Goal: Task Accomplishment & Management: Use online tool/utility

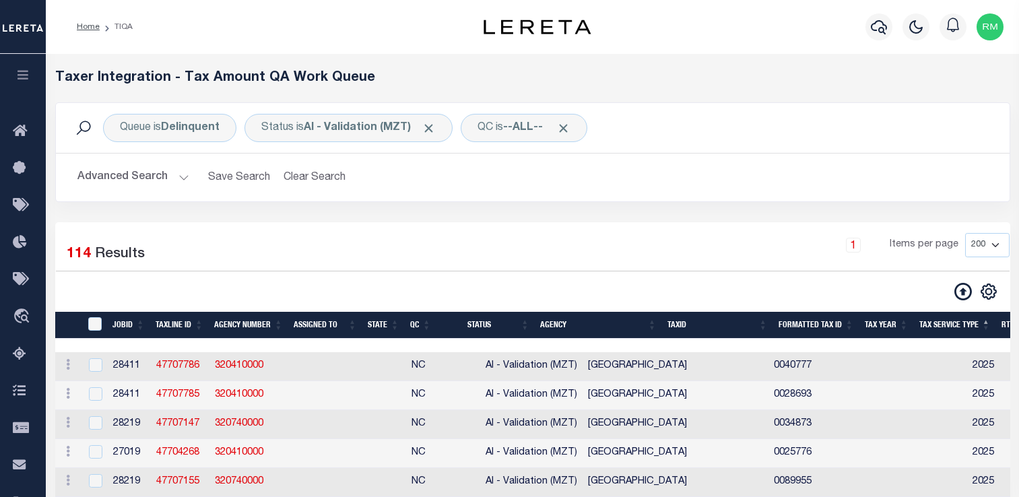
select select "200"
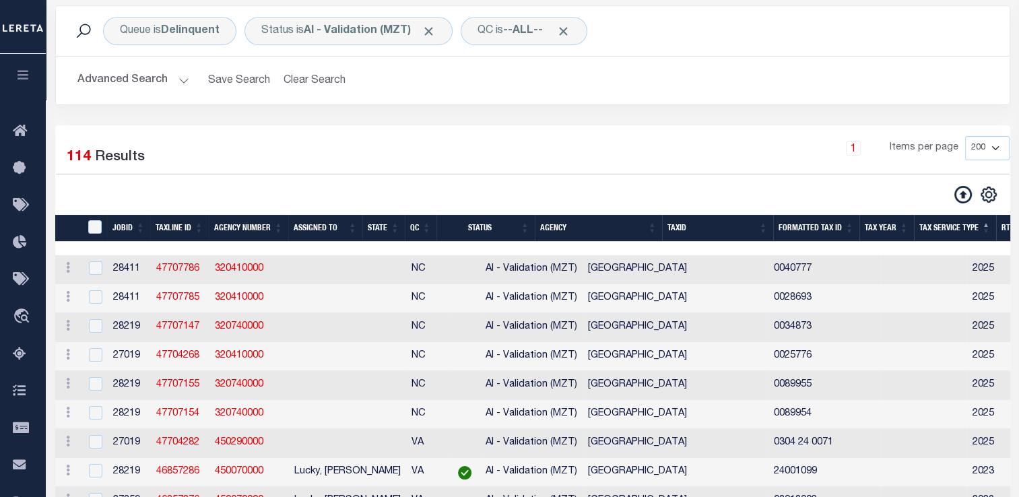
scroll to position [97, 0]
click at [22, 77] on icon "button" at bounding box center [22, 75] width 15 height 12
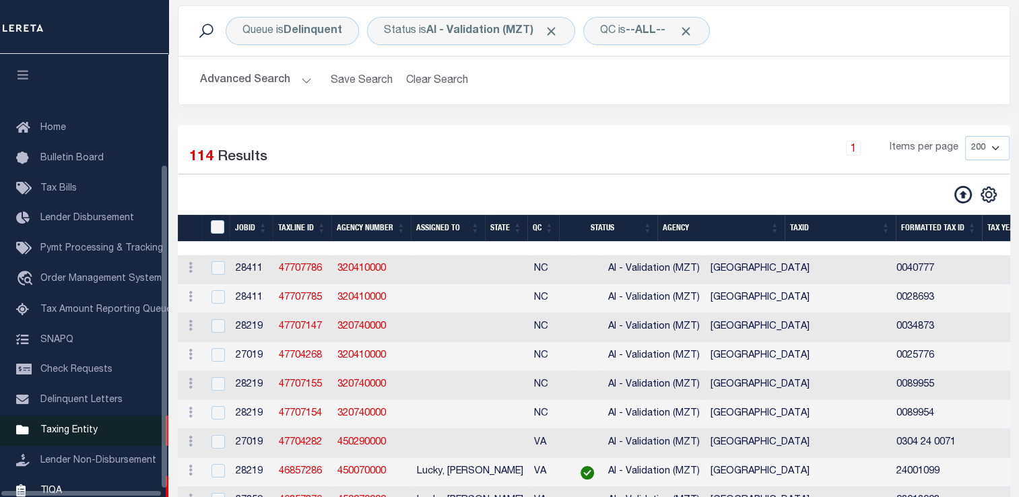
scroll to position [151, 0]
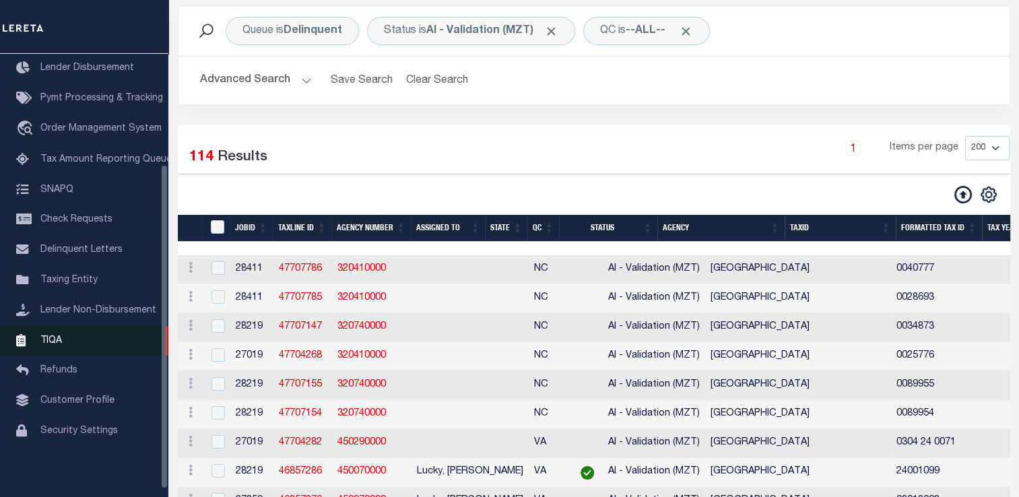
click at [53, 345] on span "TIQA" at bounding box center [51, 339] width 22 height 9
click at [53, 344] on span "TIQA" at bounding box center [51, 339] width 22 height 9
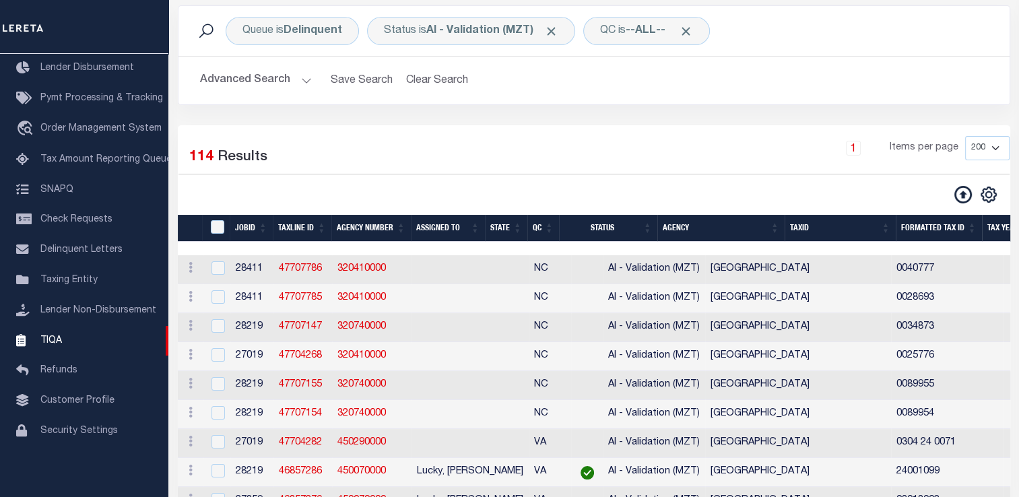
scroll to position [260, 0]
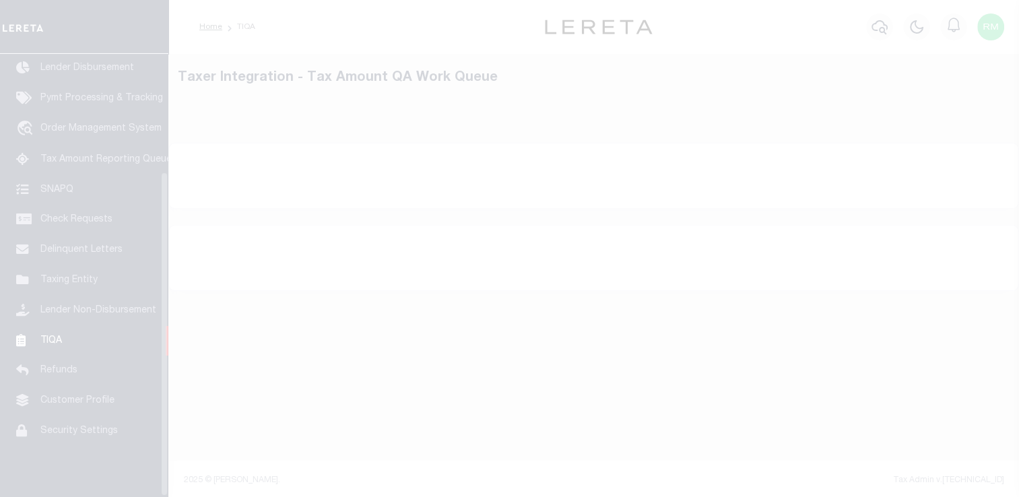
scroll to position [161, 0]
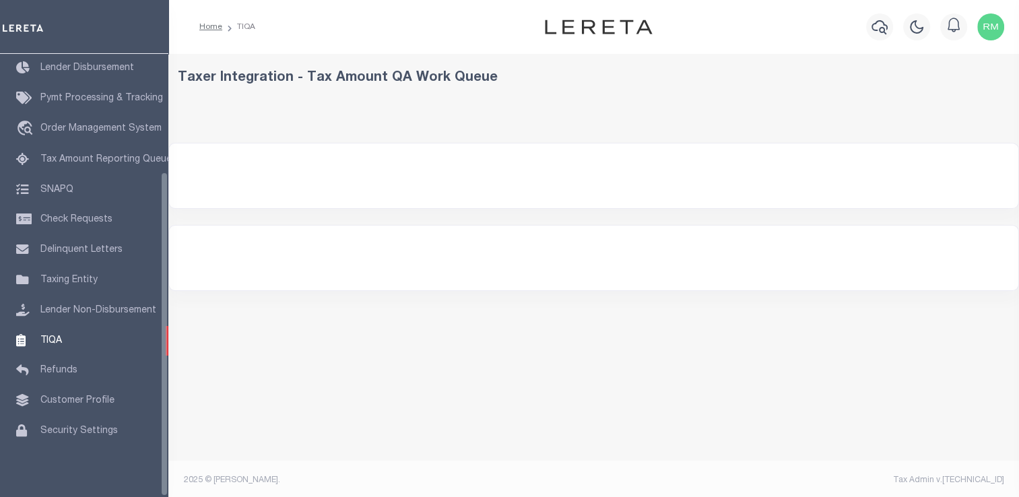
select select "200"
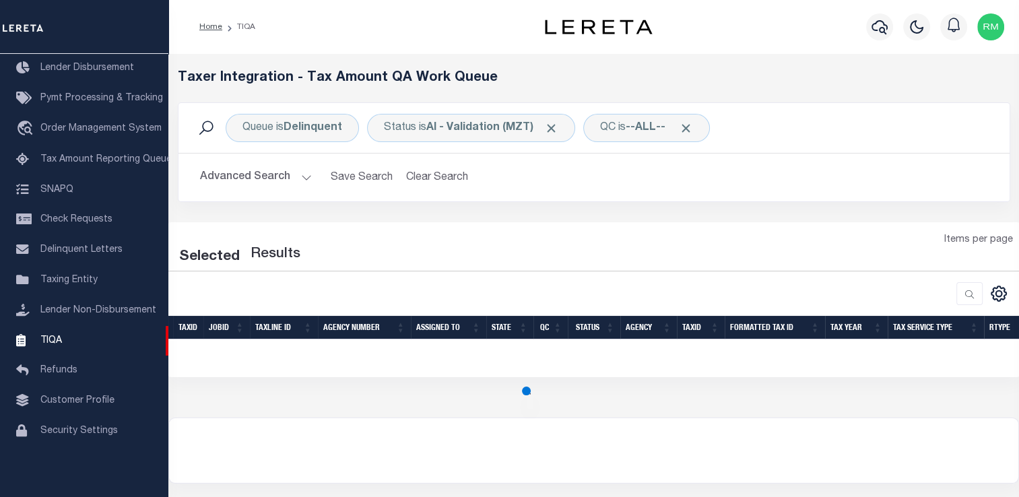
select select "200"
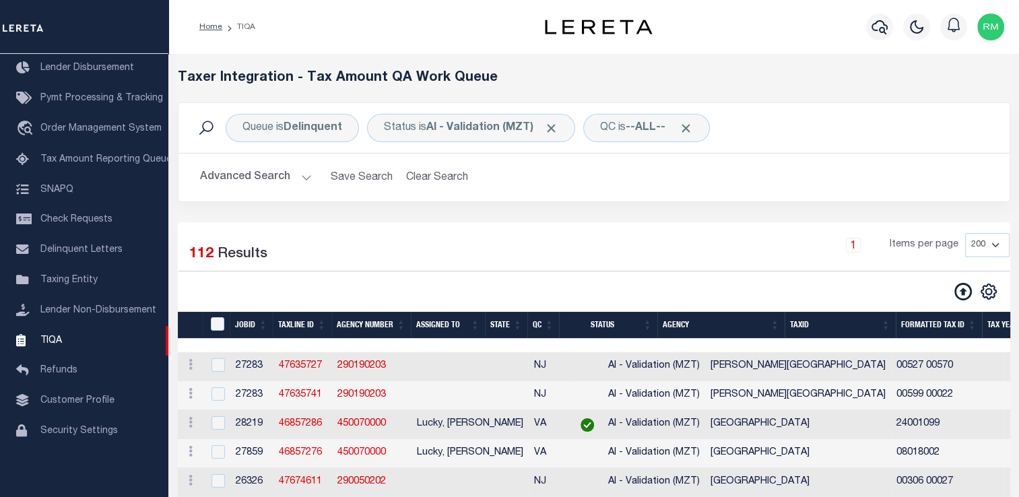
click at [517, 324] on th "State" at bounding box center [506, 326] width 42 height 28
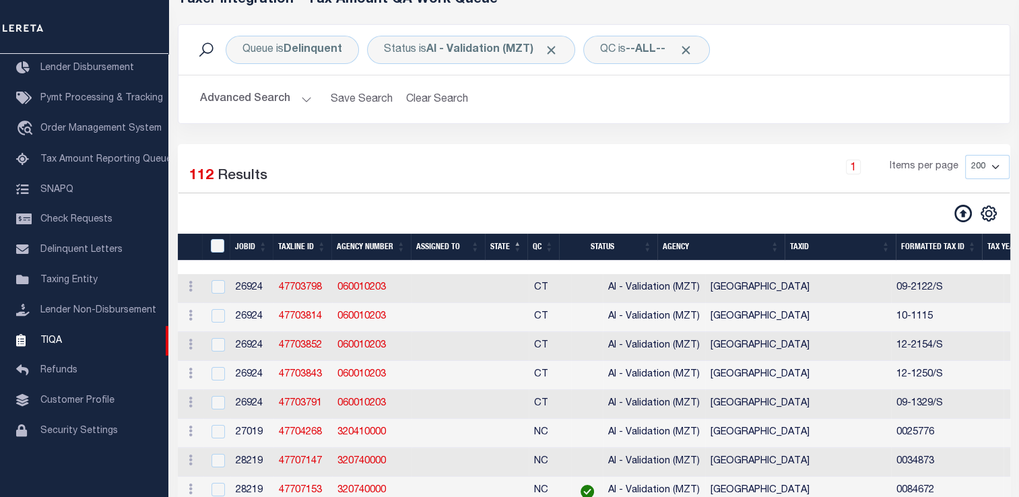
scroll to position [0, 0]
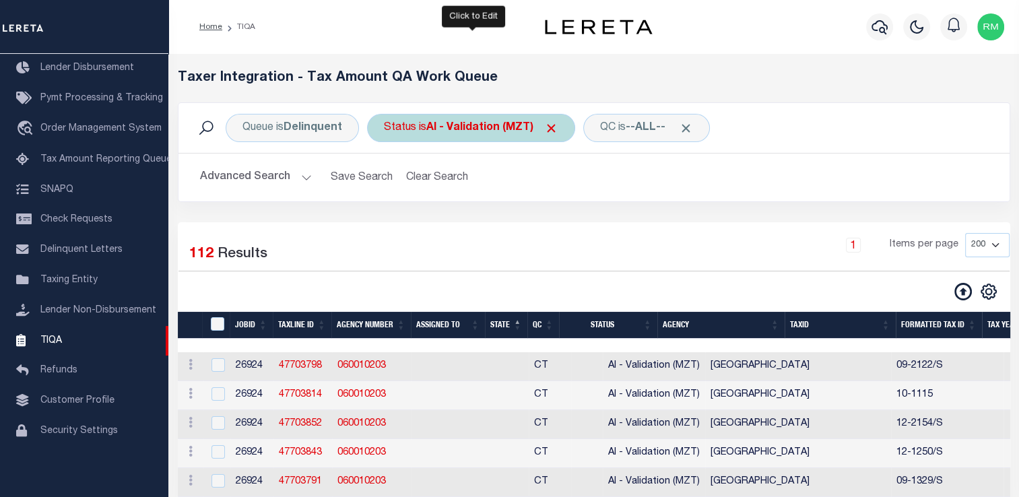
click at [455, 139] on div "Status is AI - Validation (MZT)" at bounding box center [471, 128] width 208 height 28
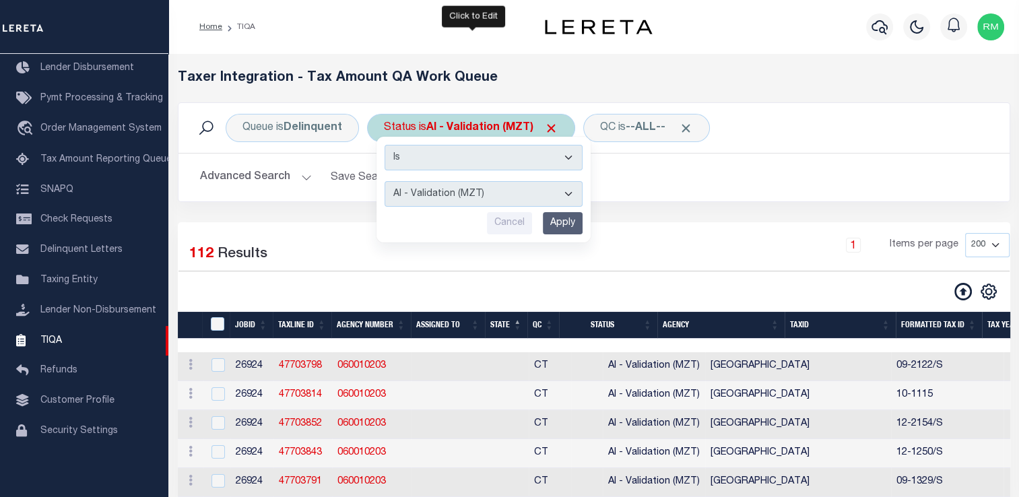
click at [463, 188] on select "AI - Bot Exception (ERR) AI - Bot Running (PLA) AI - Failed QA (FQA) AI - Prep …" at bounding box center [484, 194] width 198 height 26
select select "PLA"
click at [385, 181] on select "AI - Bot Exception (ERR) AI - Bot Running (PLA) AI - Failed QA (FQA) AI - Prep …" at bounding box center [484, 194] width 198 height 26
click at [559, 222] on input "Apply" at bounding box center [563, 223] width 40 height 22
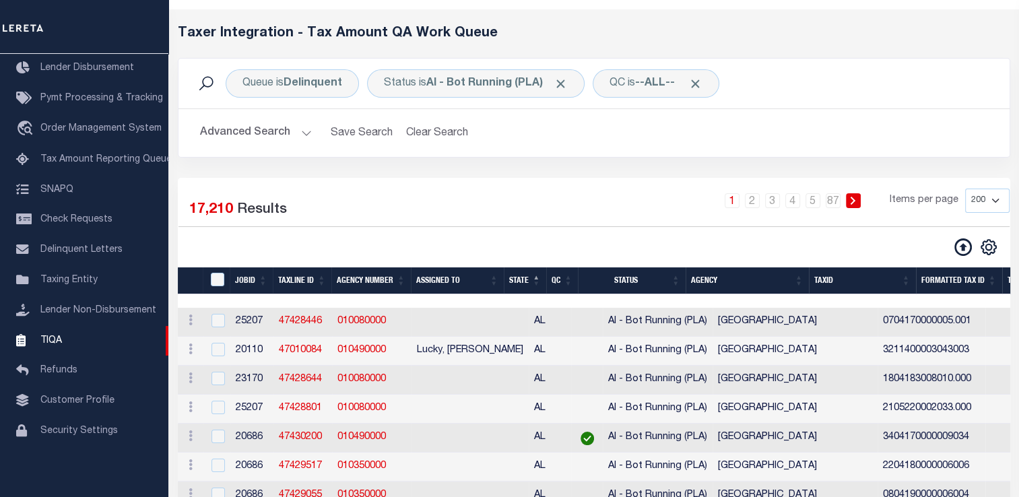
scroll to position [46, 0]
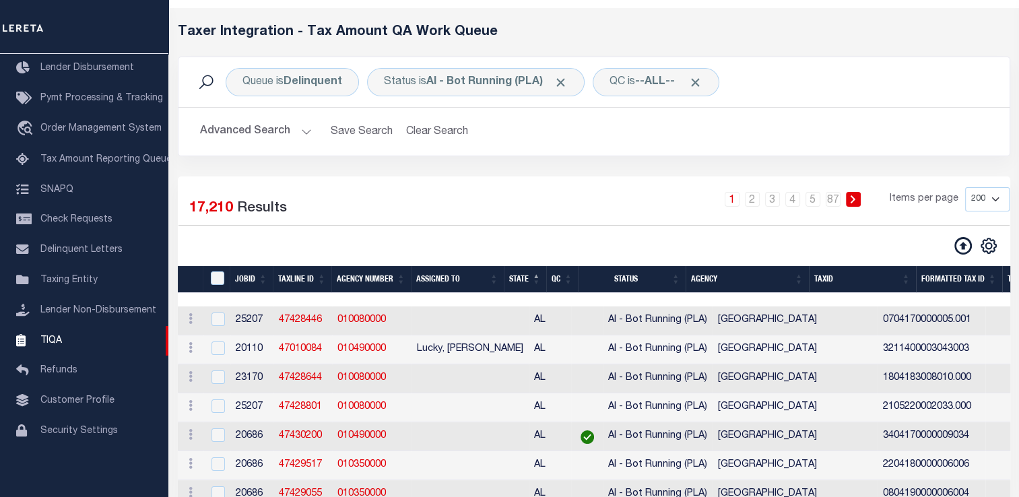
click at [261, 131] on button "Advanced Search" at bounding box center [256, 132] width 112 height 26
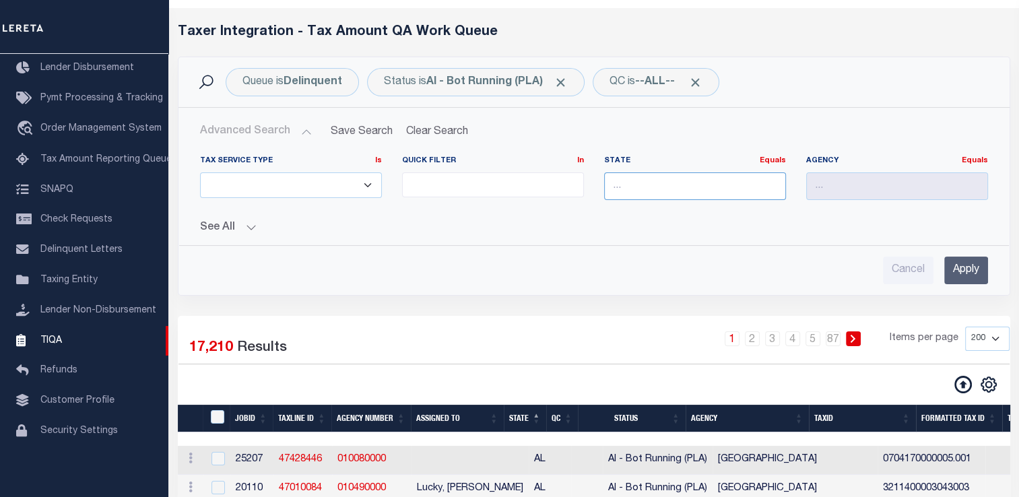
click at [624, 174] on input "text" at bounding box center [695, 186] width 182 height 28
click at [626, 215] on div "AL" at bounding box center [694, 211] width 181 height 22
type input "AL"
click at [969, 271] on input "Apply" at bounding box center [966, 271] width 44 height 28
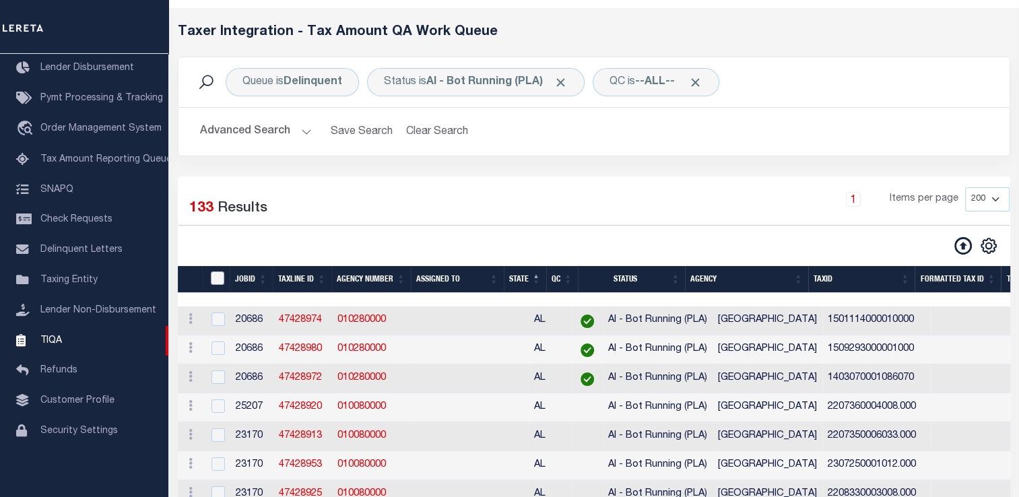
click at [216, 276] on input "TaxID" at bounding box center [217, 277] width 13 height 13
checkbox input "true"
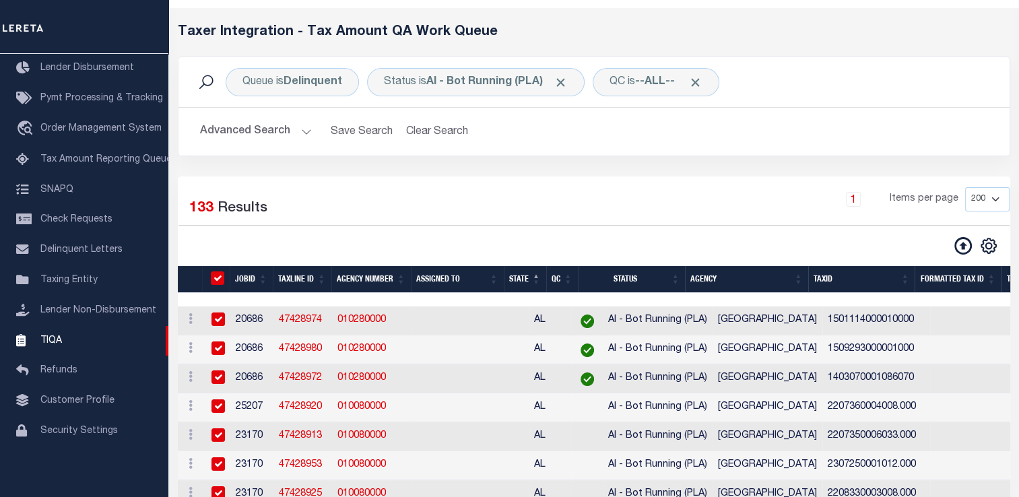
checkbox input "true"
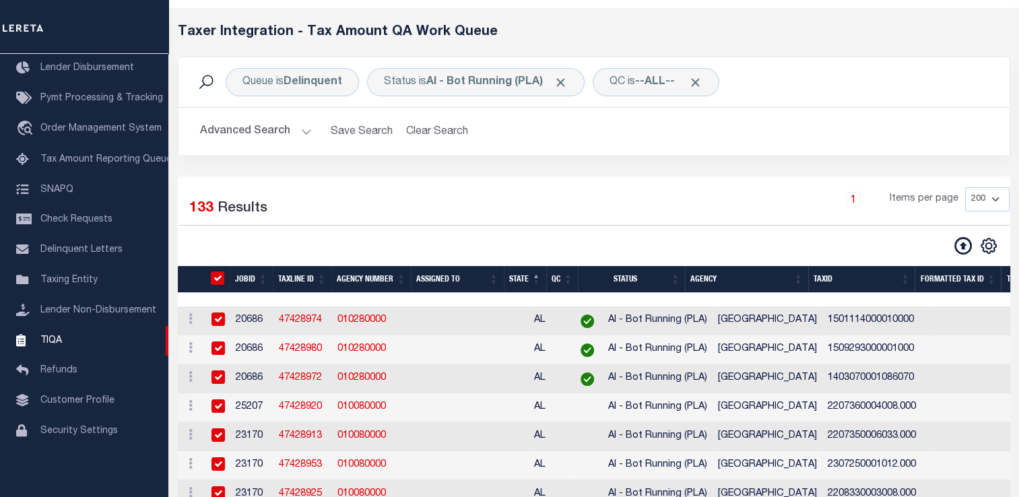
checkbox input "true"
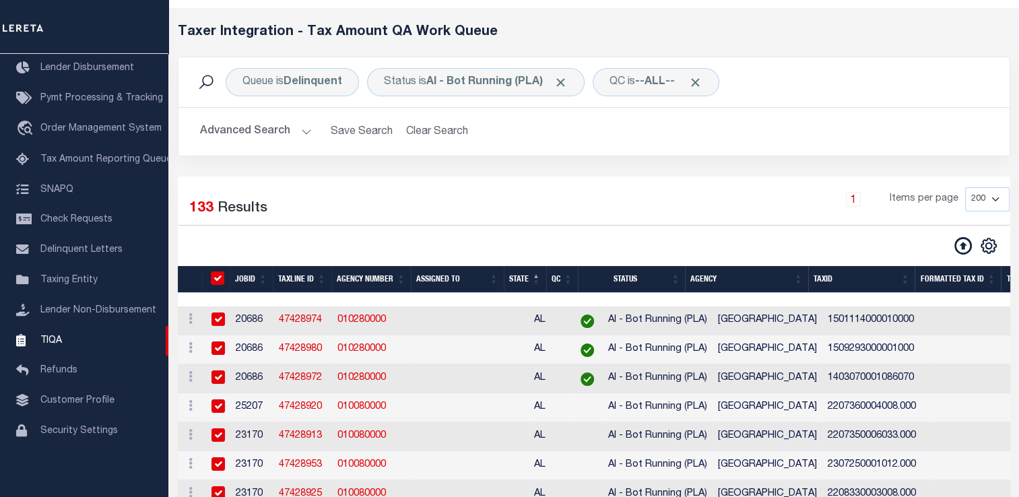
checkbox input "true"
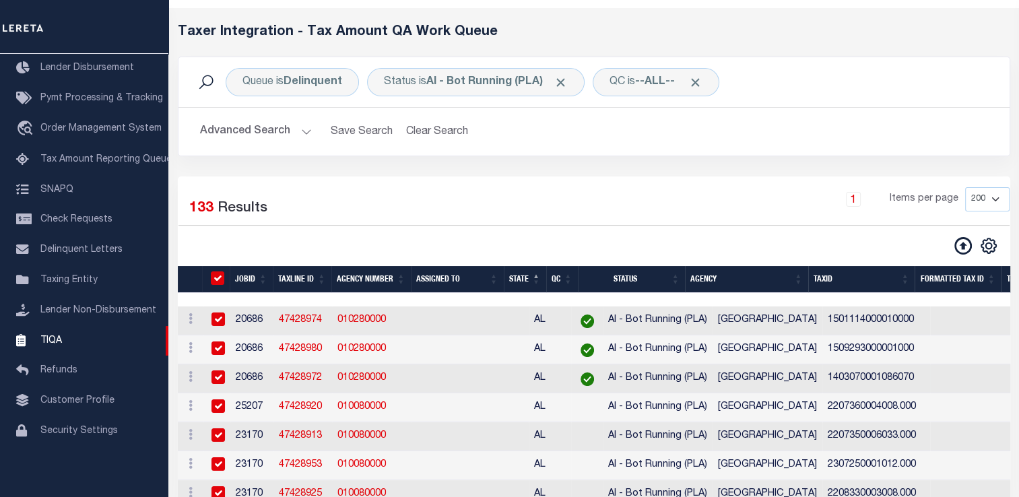
checkbox input "true"
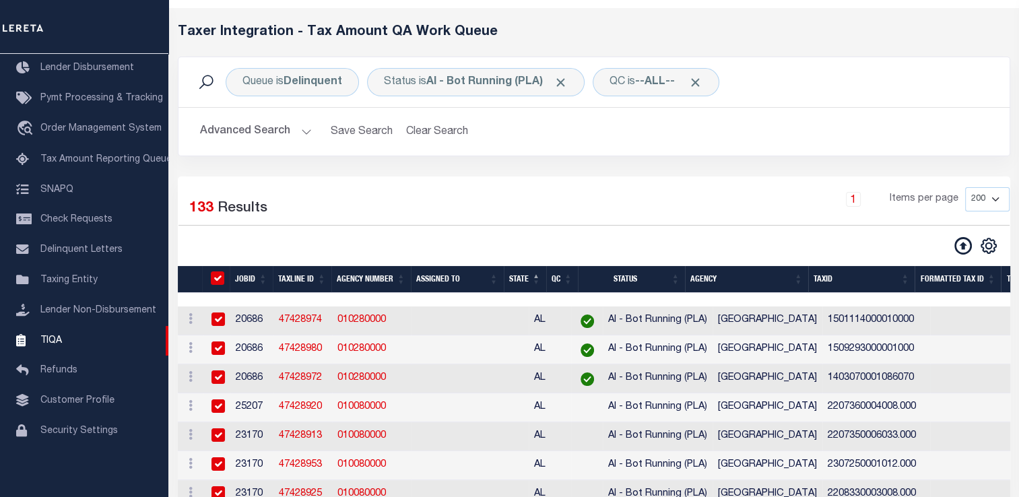
checkbox input "true"
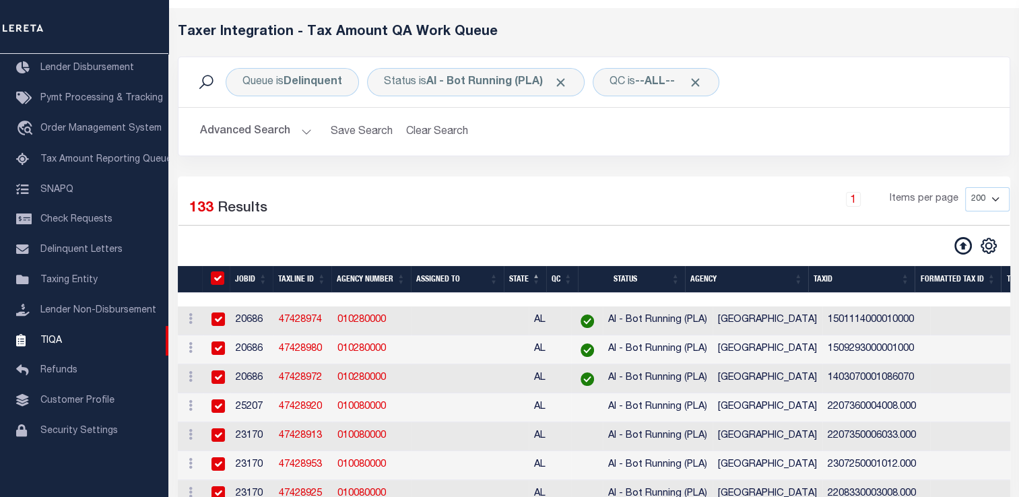
checkbox input "true"
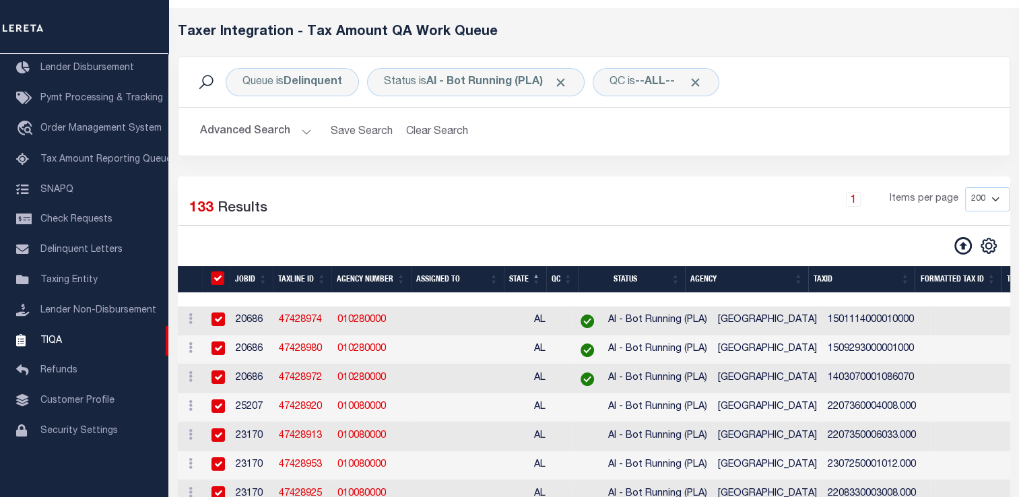
checkbox input "true"
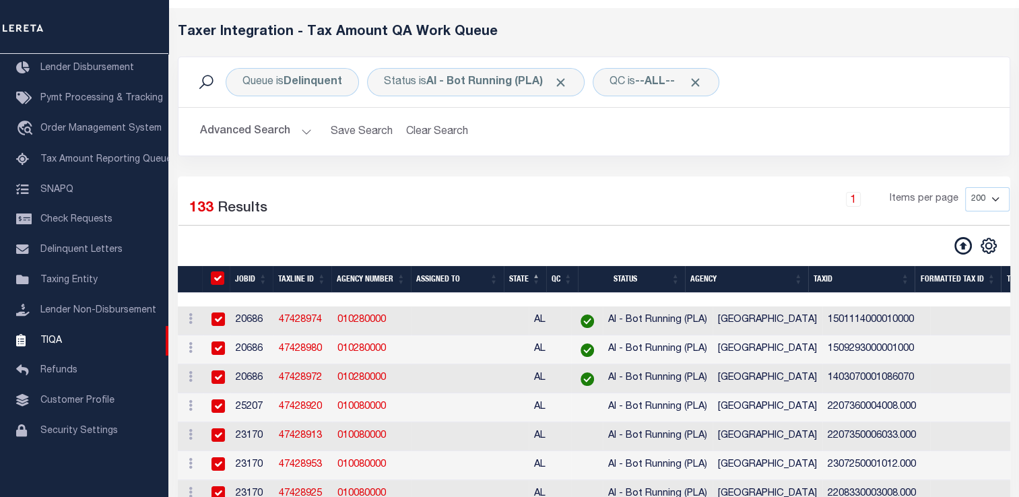
checkbox input "true"
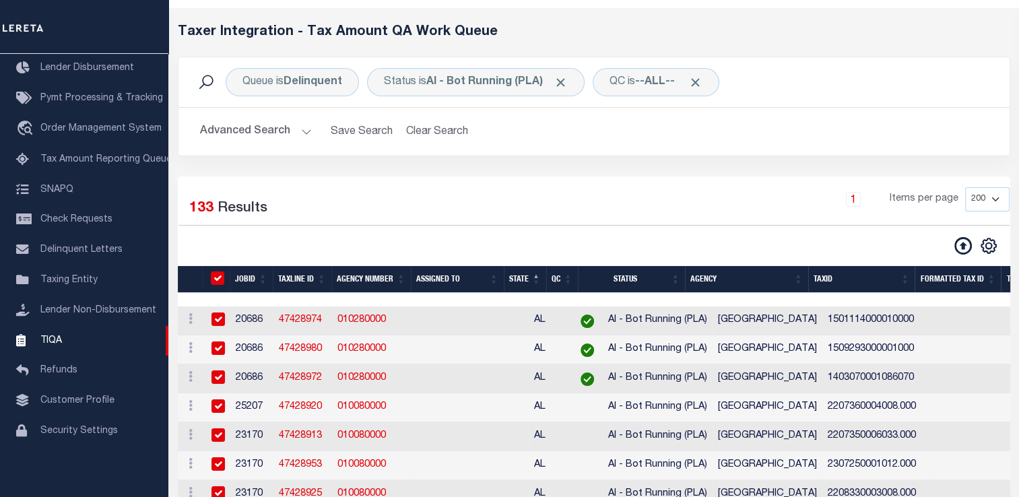
checkbox input "true"
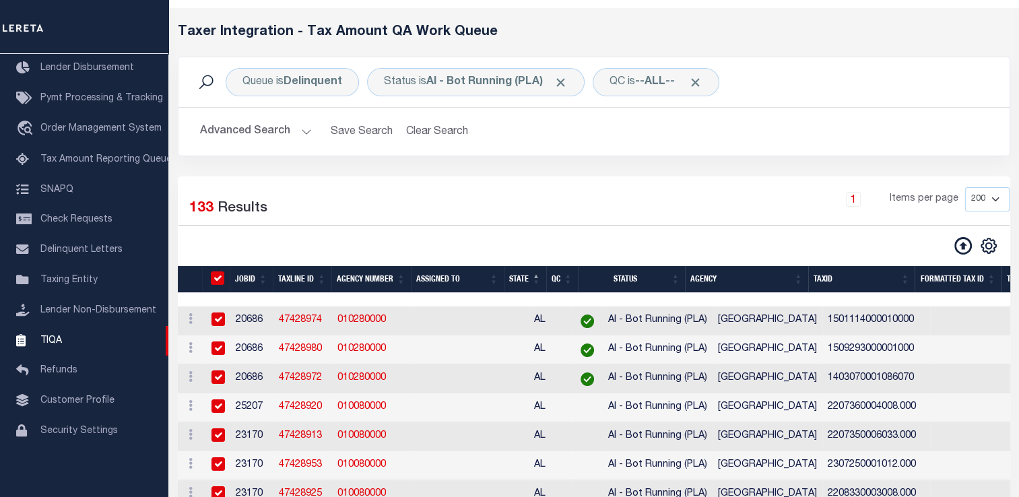
checkbox input "true"
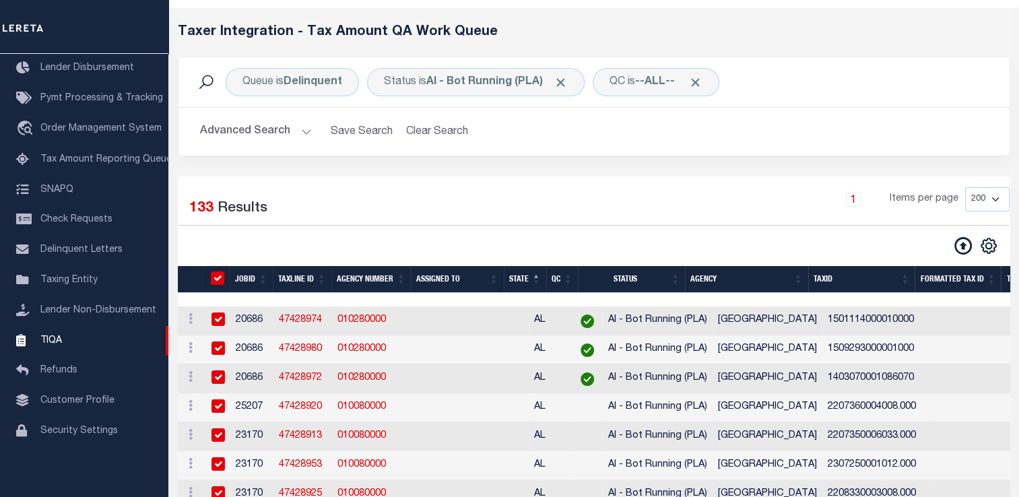
checkbox input "true"
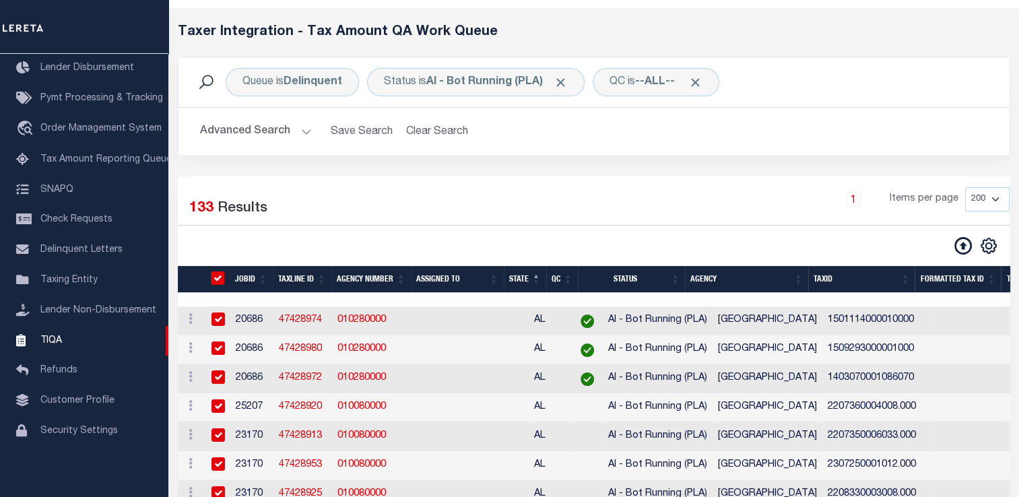
checkbox input "true"
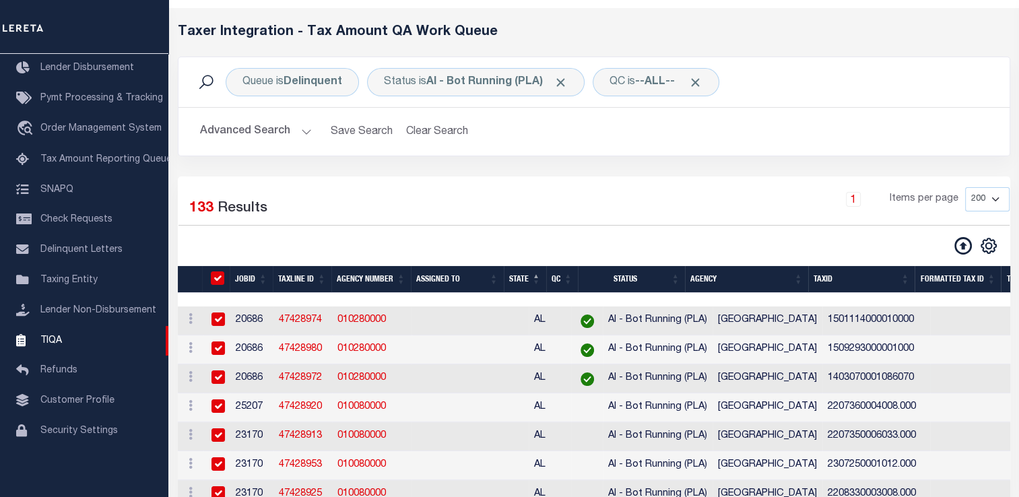
checkbox input "true"
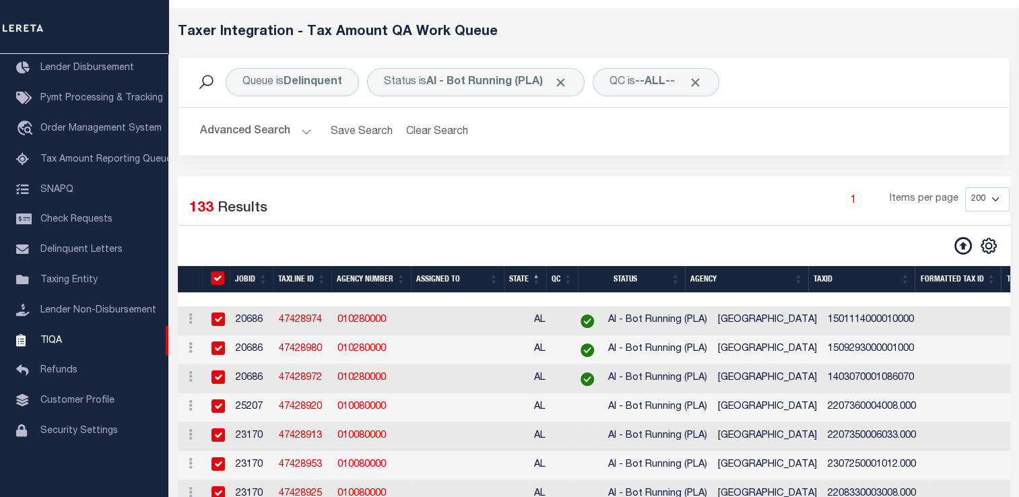
checkbox input "true"
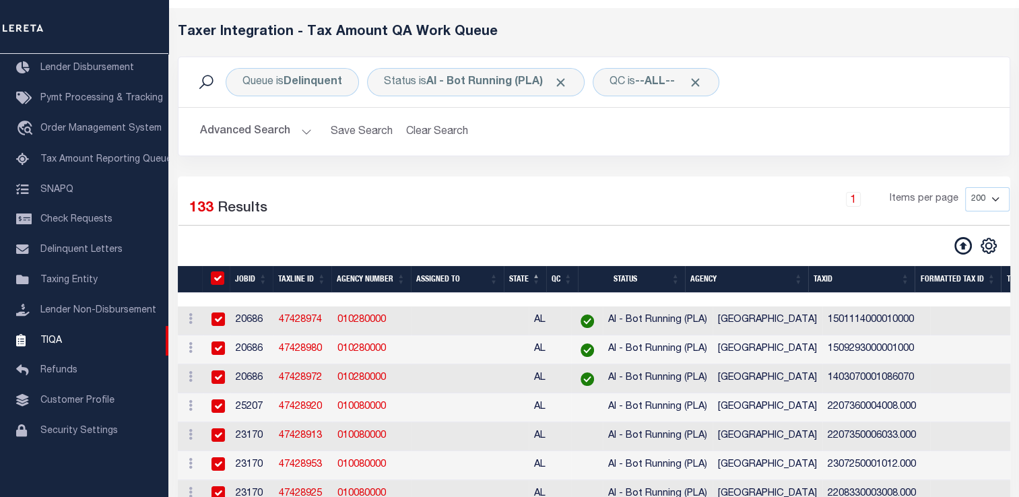
checkbox input "true"
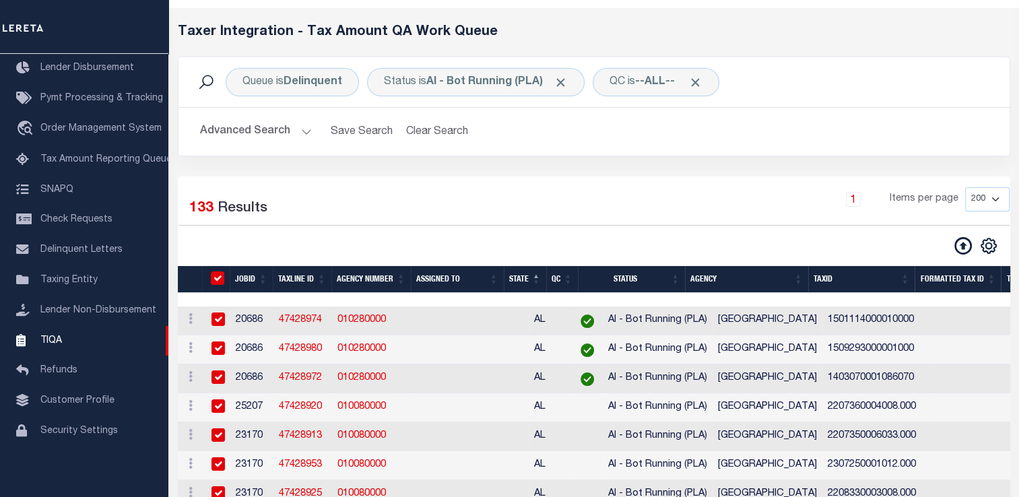
checkbox input "true"
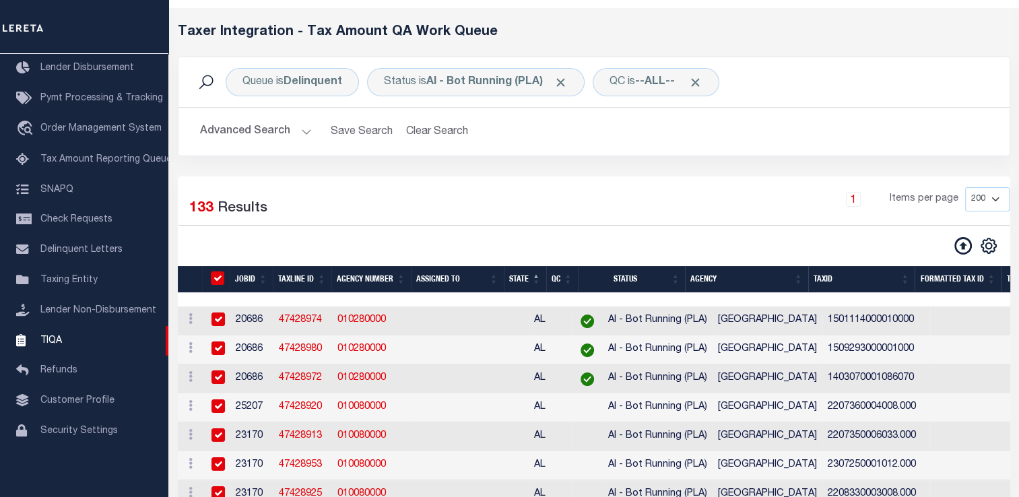
checkbox input "true"
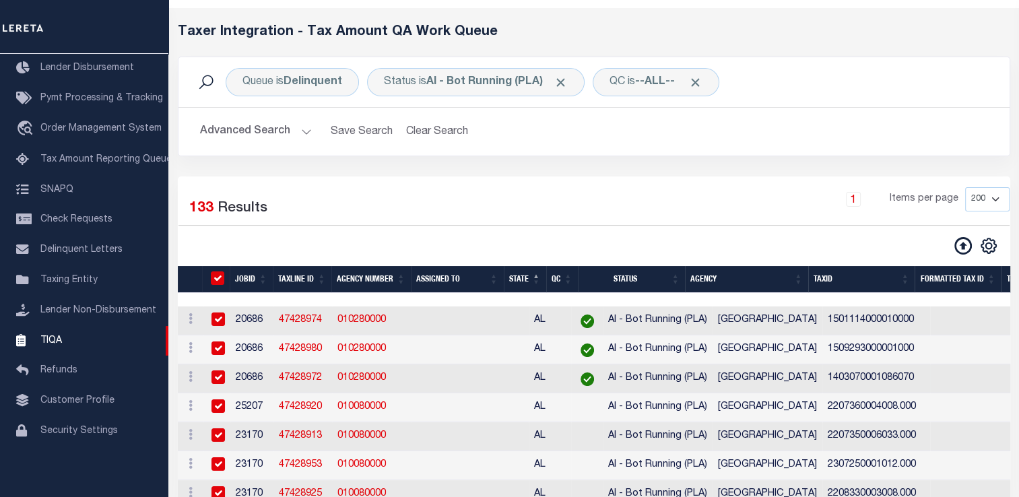
checkbox input "true"
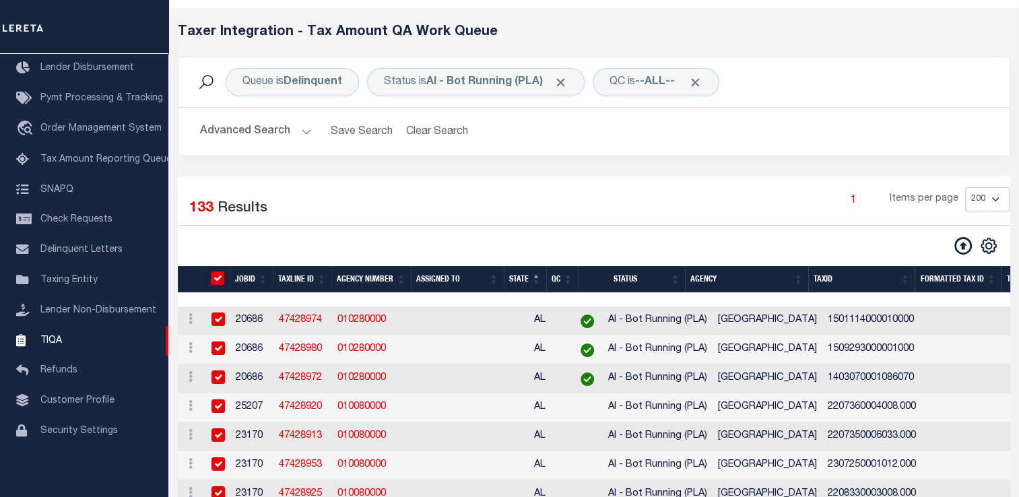
checkbox input "true"
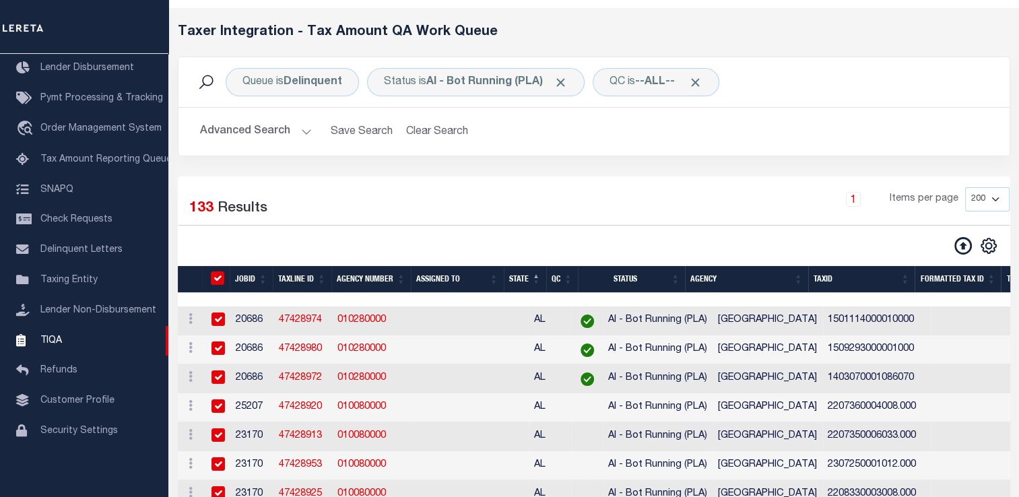
checkbox input "true"
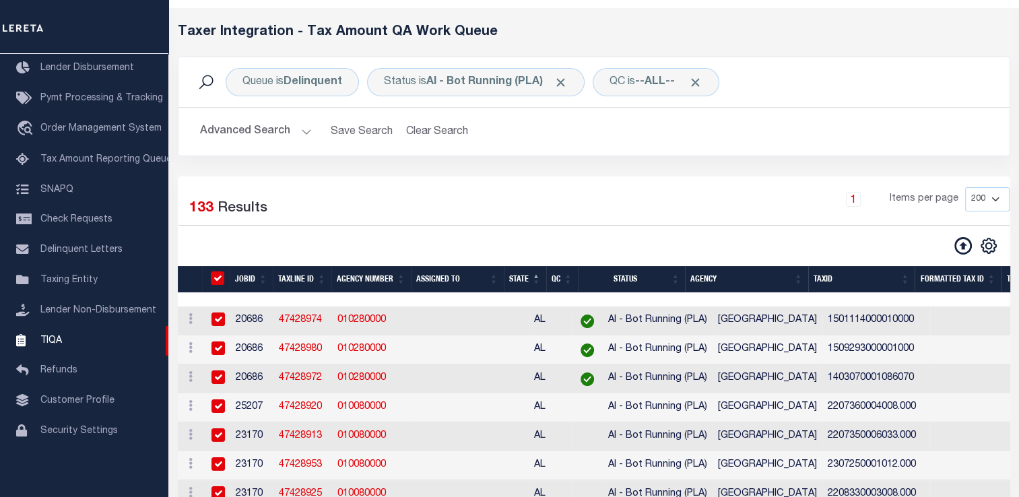
checkbox input "true"
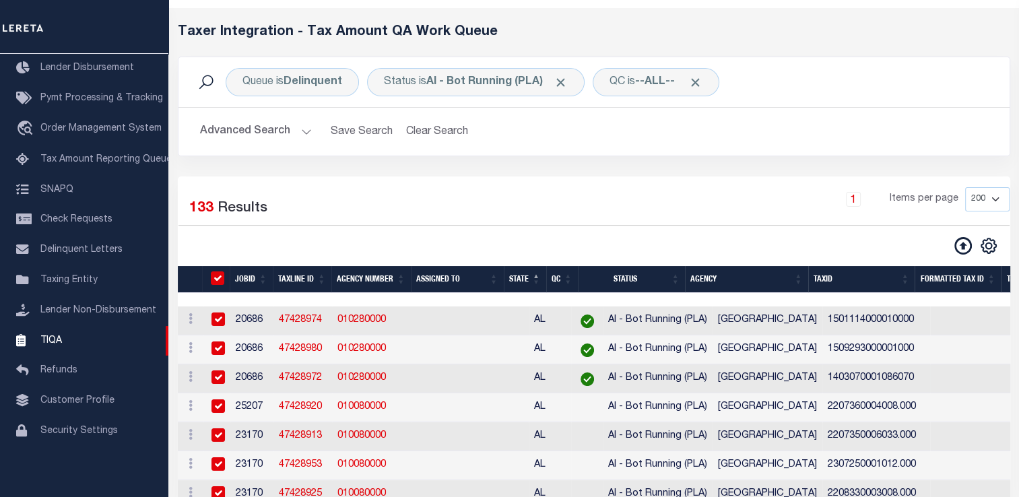
checkbox input "true"
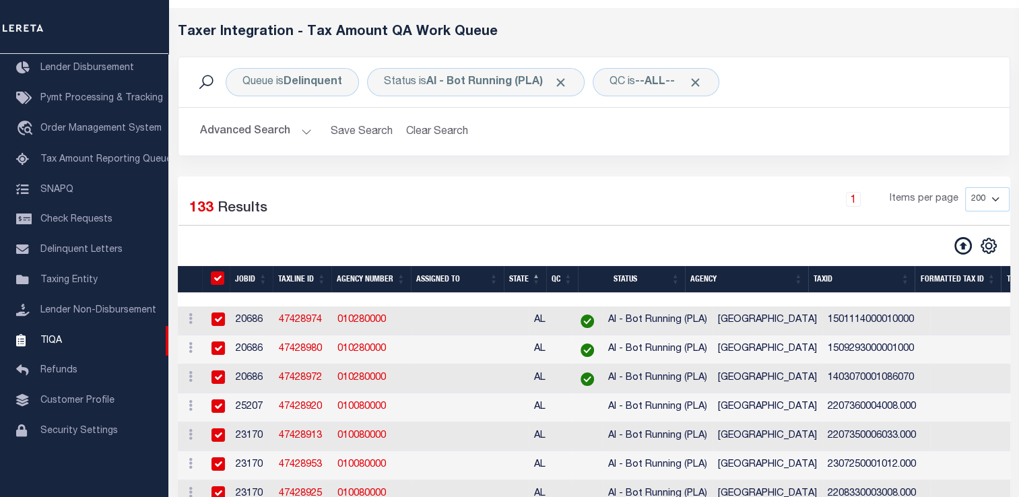
checkbox input "true"
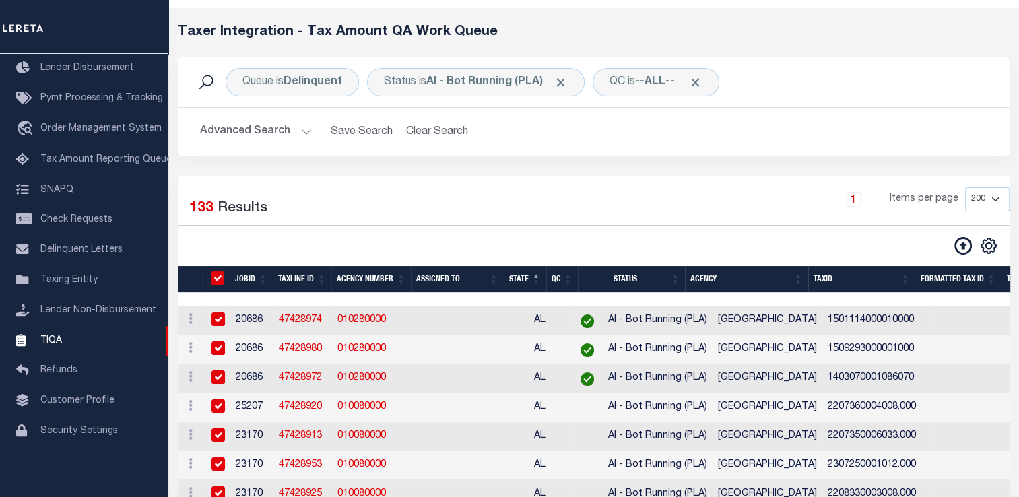
checkbox input "true"
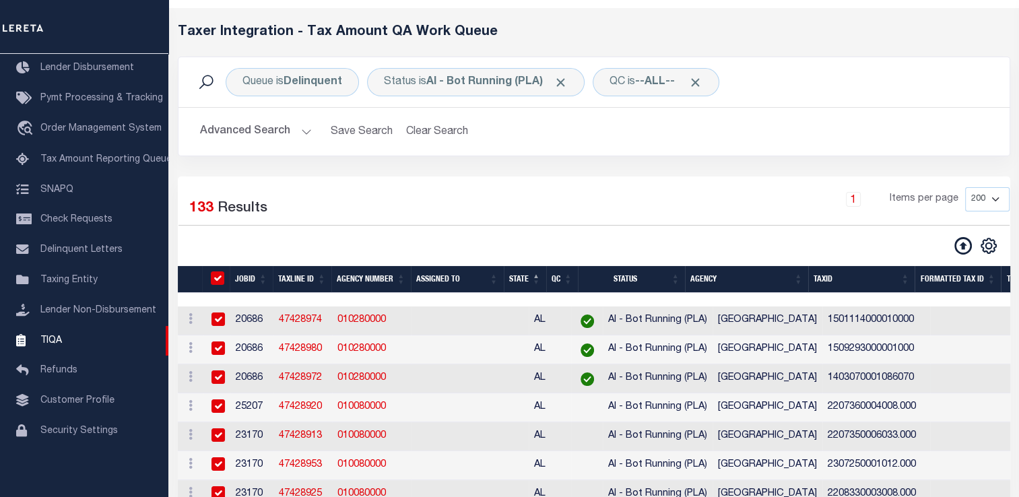
checkbox input "true"
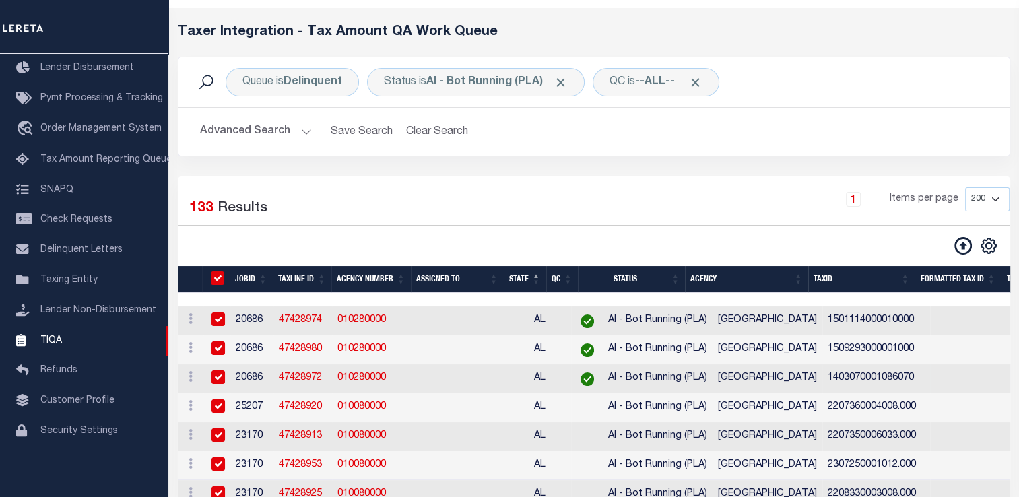
checkbox input "true"
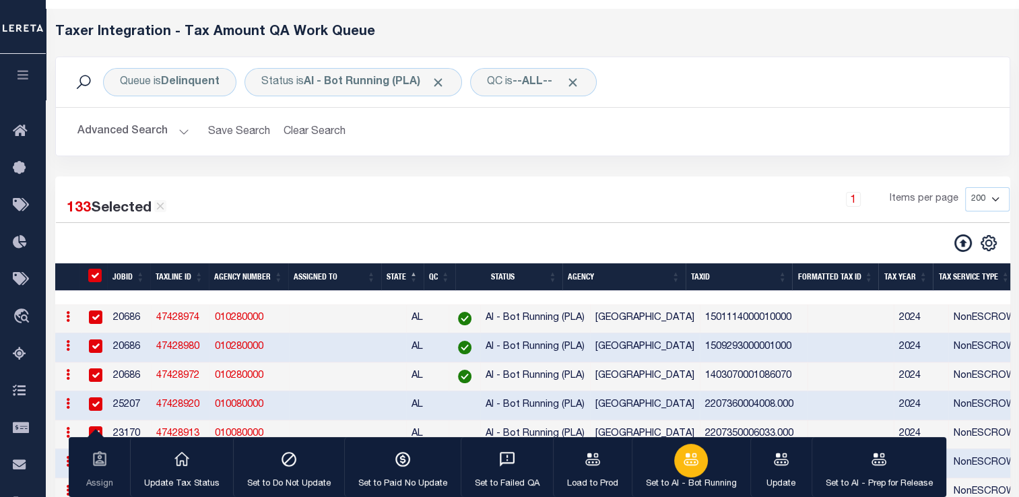
click at [692, 479] on p "Set to AI - Bot Running" at bounding box center [691, 484] width 91 height 13
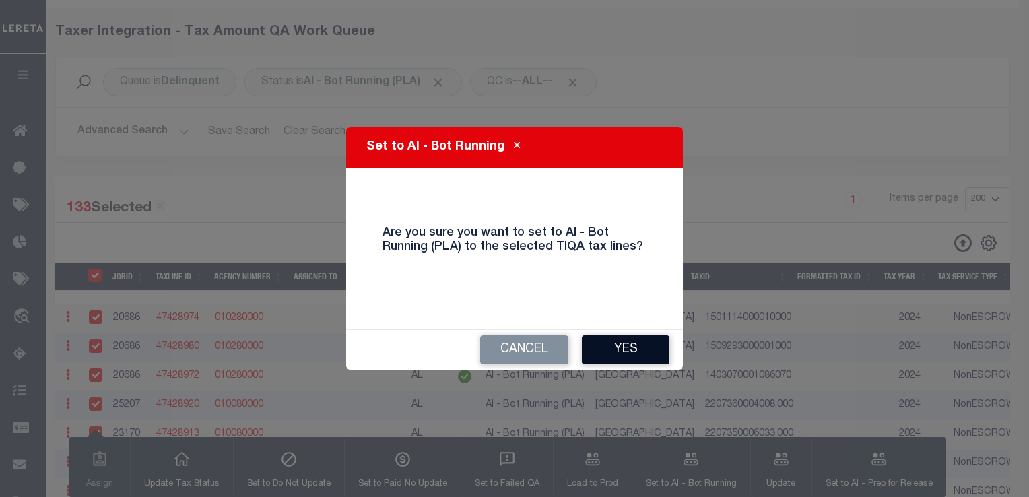
click at [592, 346] on button "Yes" at bounding box center [626, 349] width 88 height 29
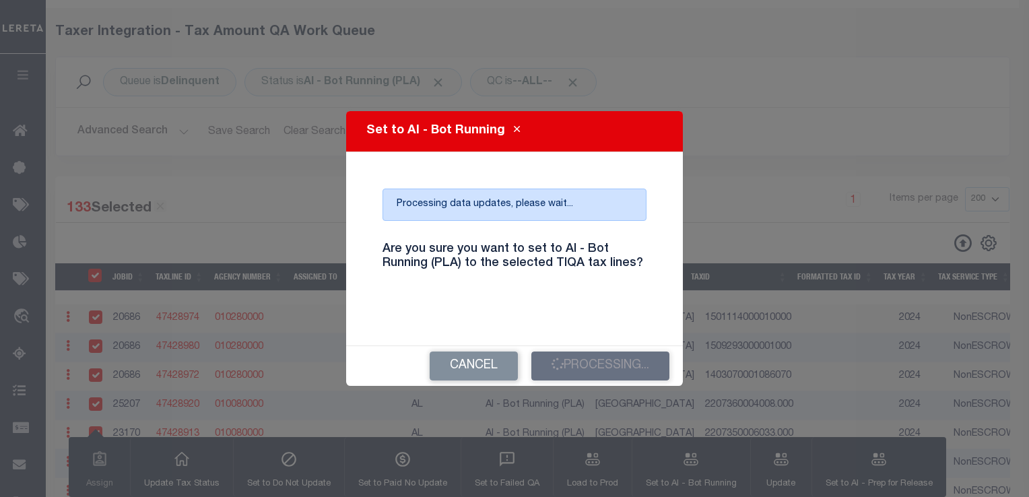
click at [637, 265] on h4 "Are you sure you want to set to AI - Bot Running (PLA) to the selected TIQA tax…" at bounding box center [514, 256] width 284 height 29
click at [622, 263] on h4 "Are you sure you want to set to AI - Bot Running (PLA) to the selected TIQA tax…" at bounding box center [514, 256] width 284 height 29
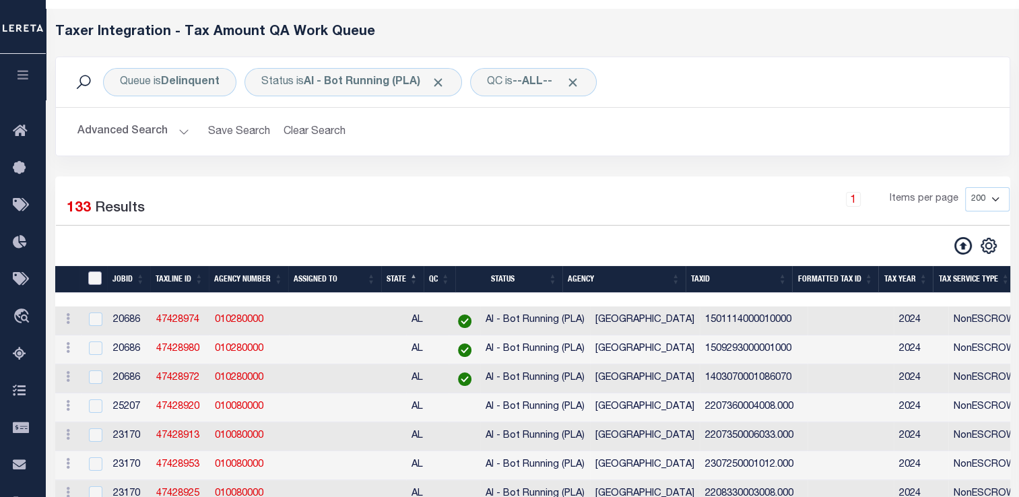
click at [97, 282] on input "TaxID" at bounding box center [94, 277] width 13 height 13
checkbox input "true"
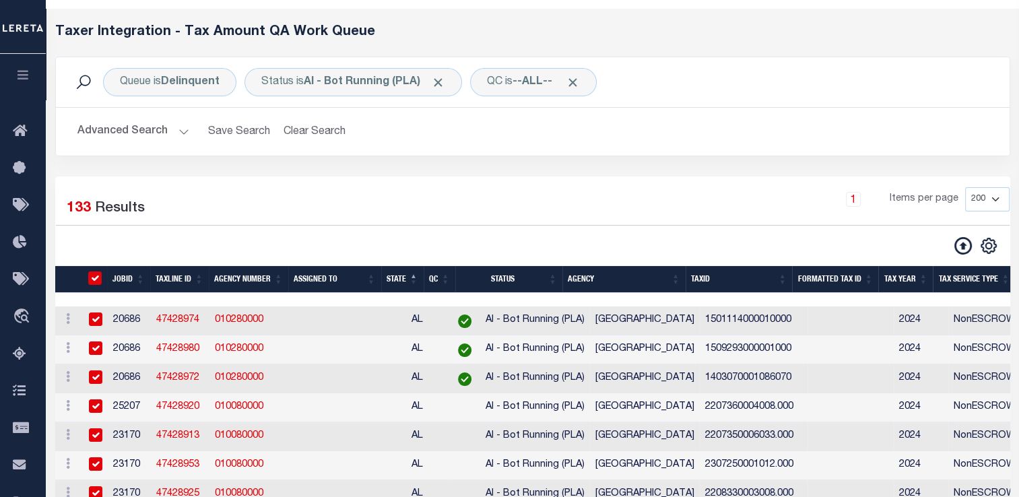
checkbox input "true"
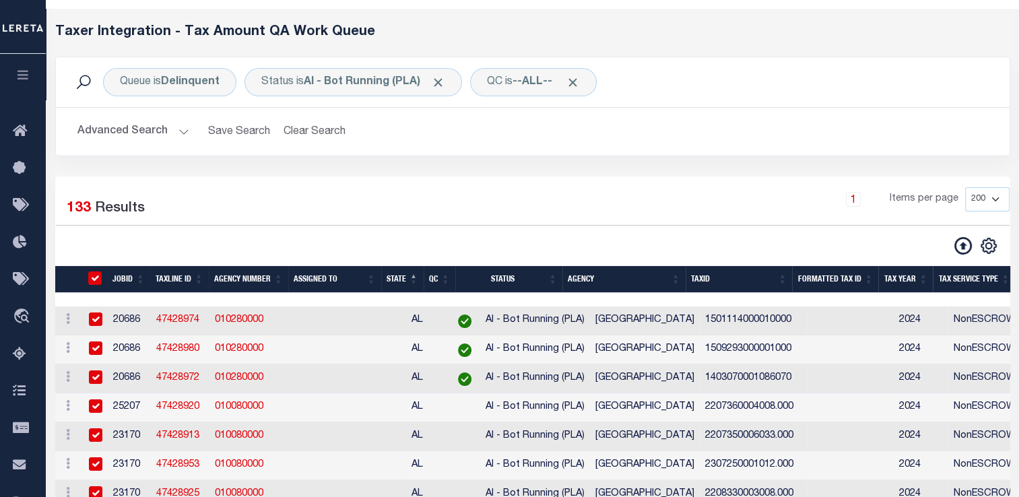
checkbox input "true"
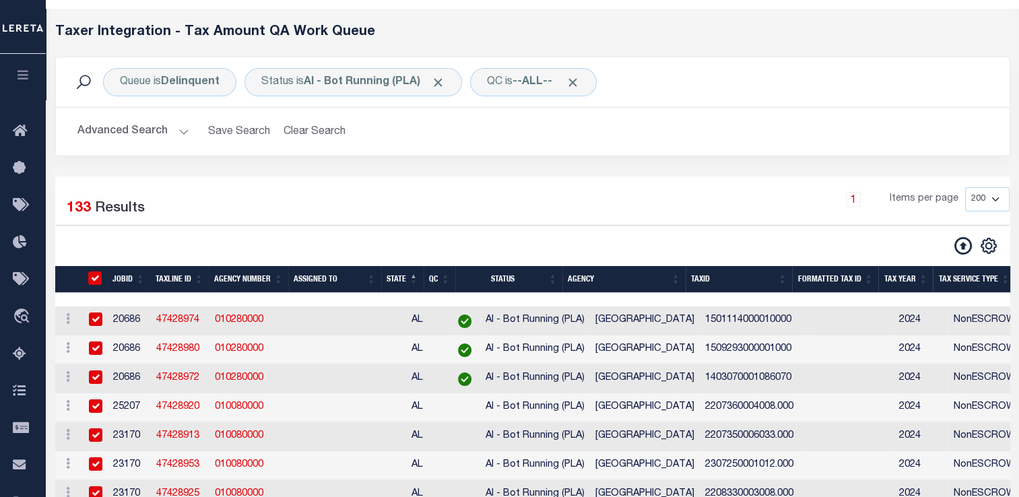
checkbox input "true"
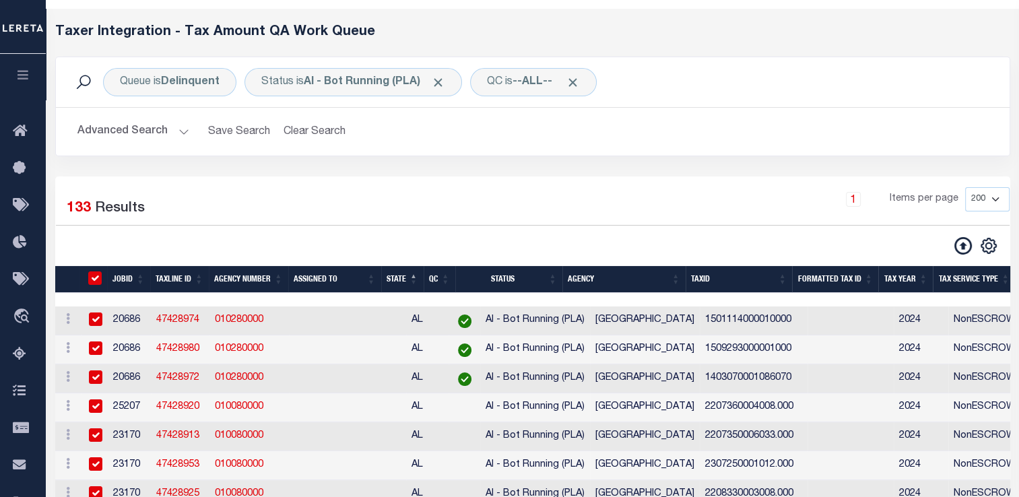
checkbox input "true"
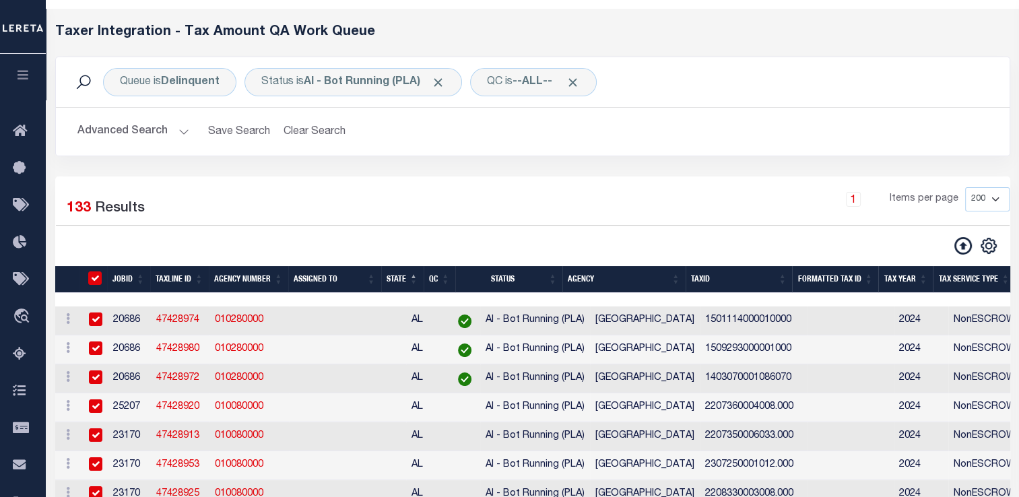
checkbox input "true"
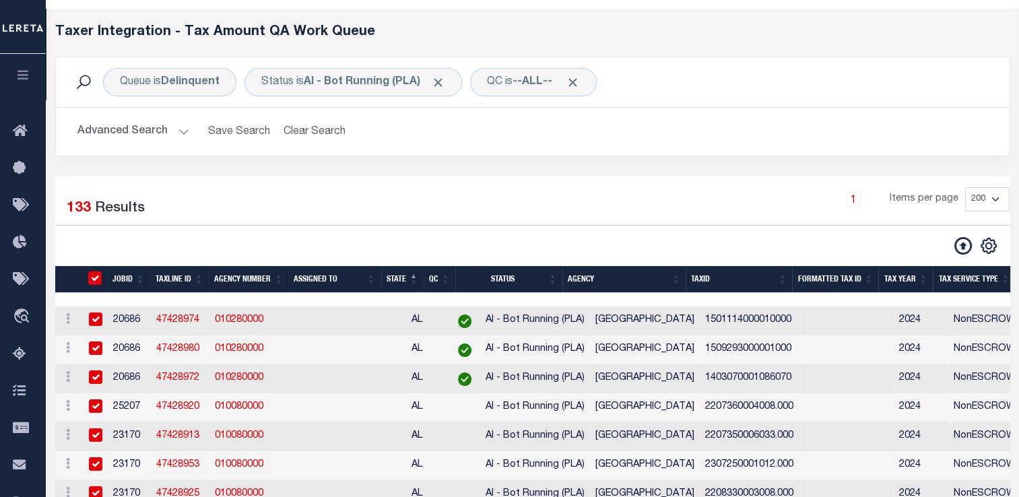
checkbox input "true"
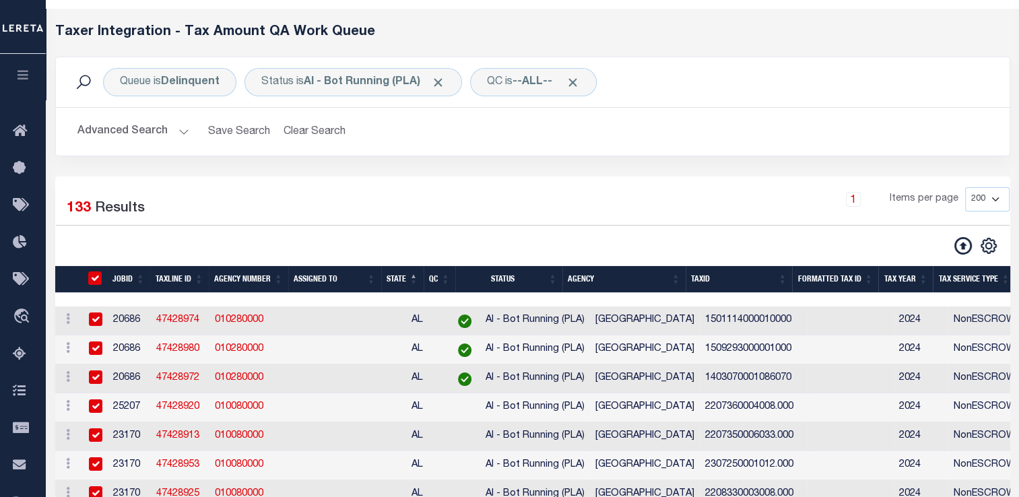
checkbox input "true"
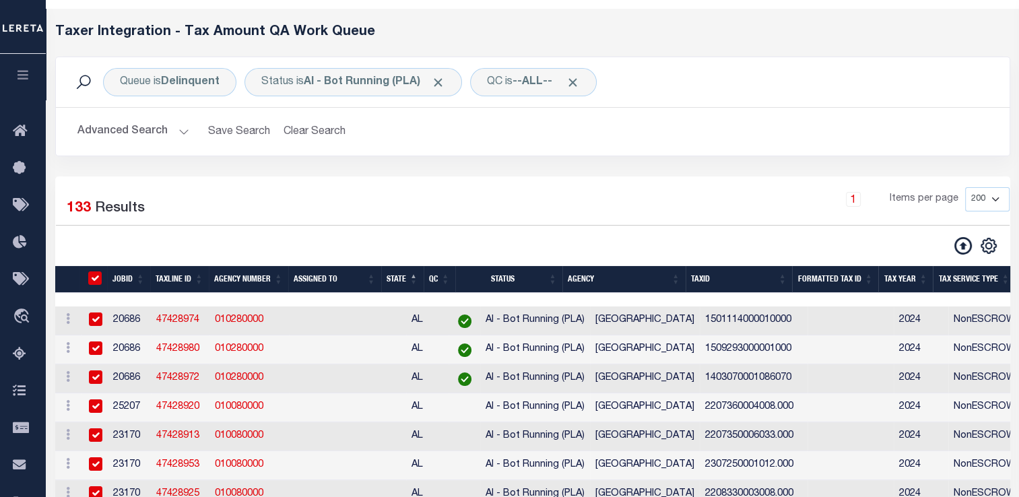
checkbox input "true"
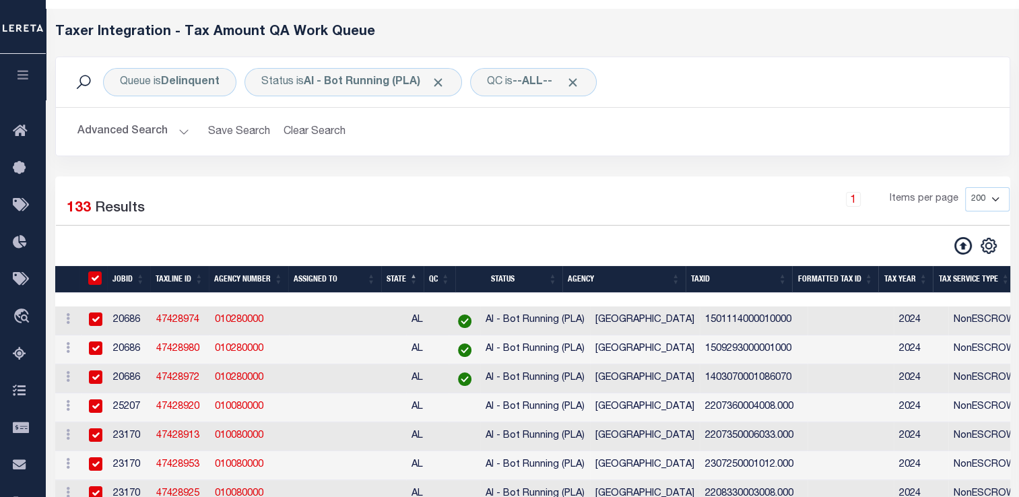
checkbox input "true"
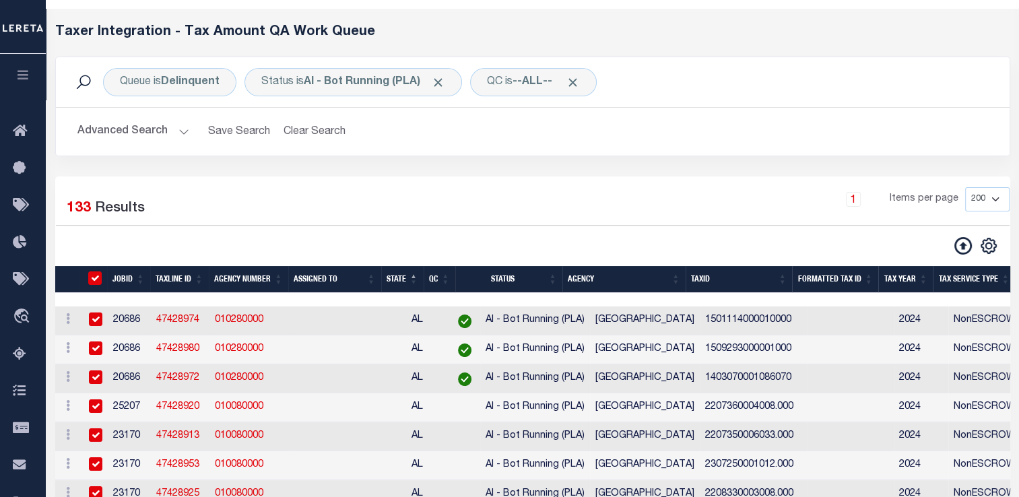
checkbox input "true"
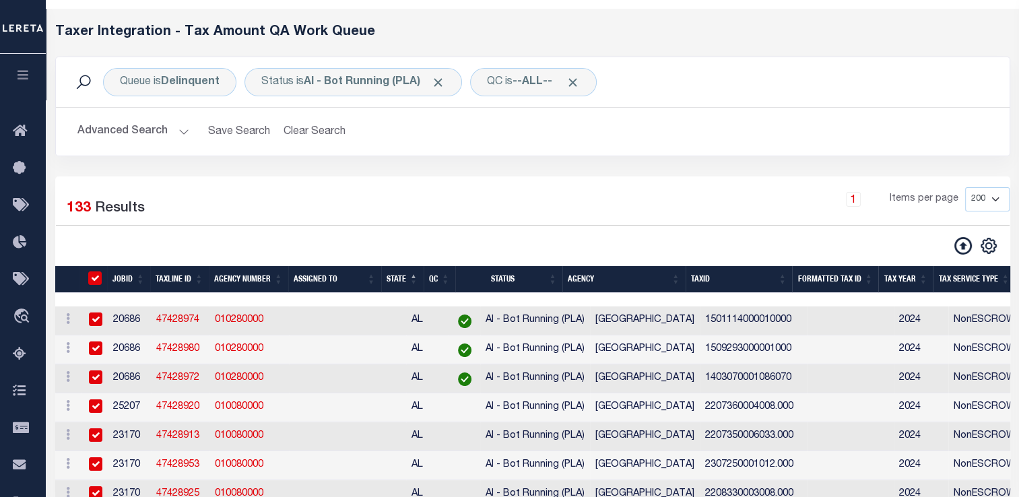
checkbox input "true"
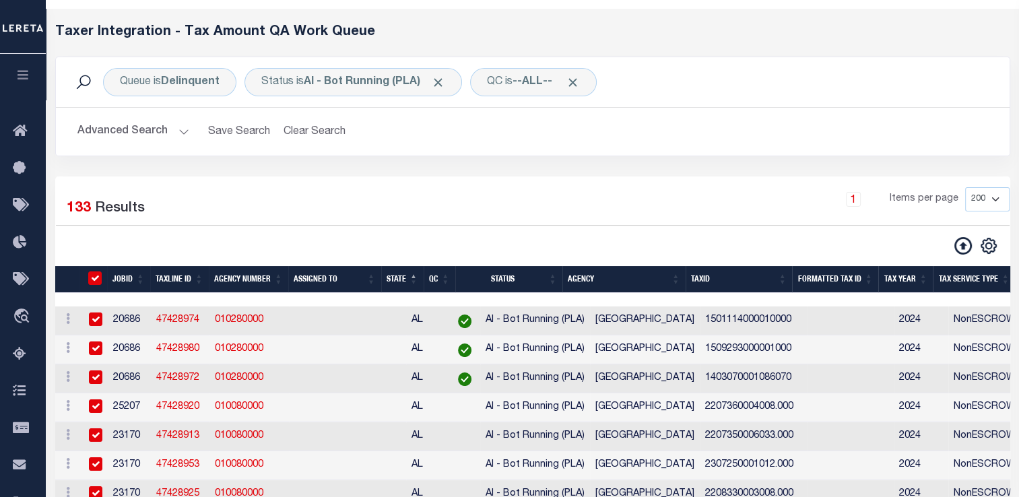
checkbox input "true"
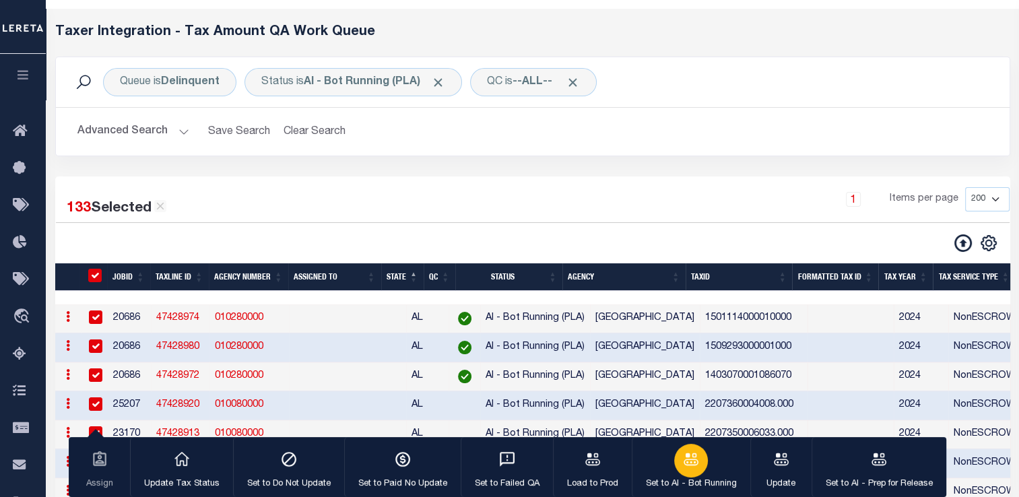
click at [685, 472] on div "button" at bounding box center [691, 461] width 34 height 34
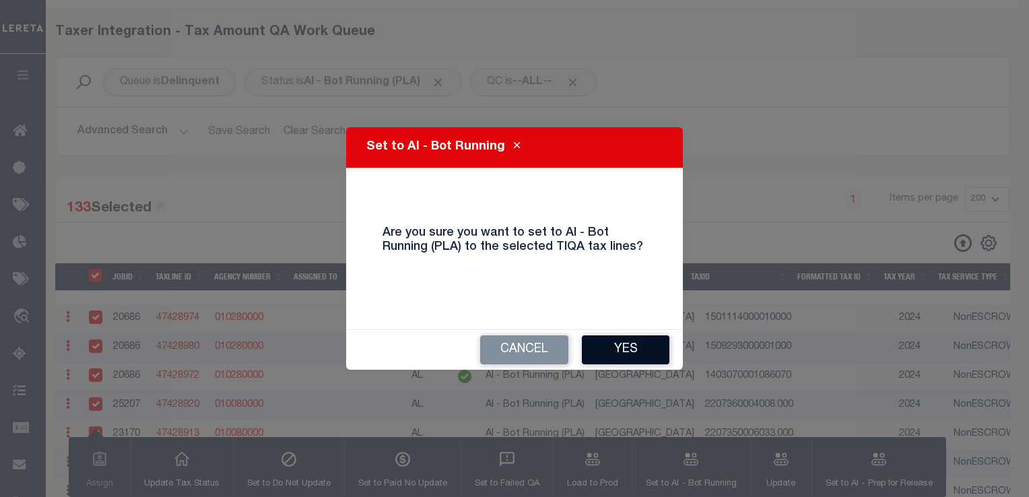
click at [630, 351] on button "Yes" at bounding box center [626, 349] width 88 height 29
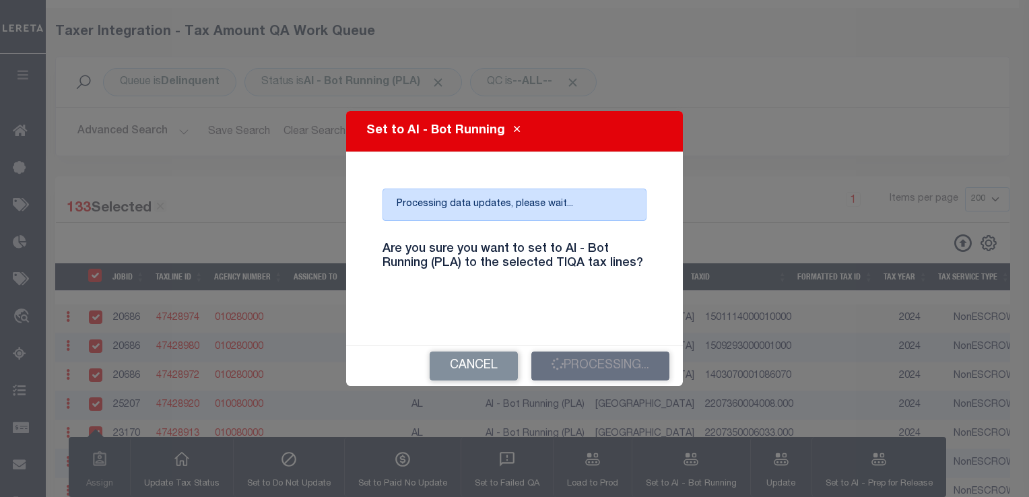
click at [642, 263] on h4 "Are you sure you want to set to AI - Bot Running (PLA) to the selected TIQA tax…" at bounding box center [514, 256] width 284 height 29
